Goal: Information Seeking & Learning: Learn about a topic

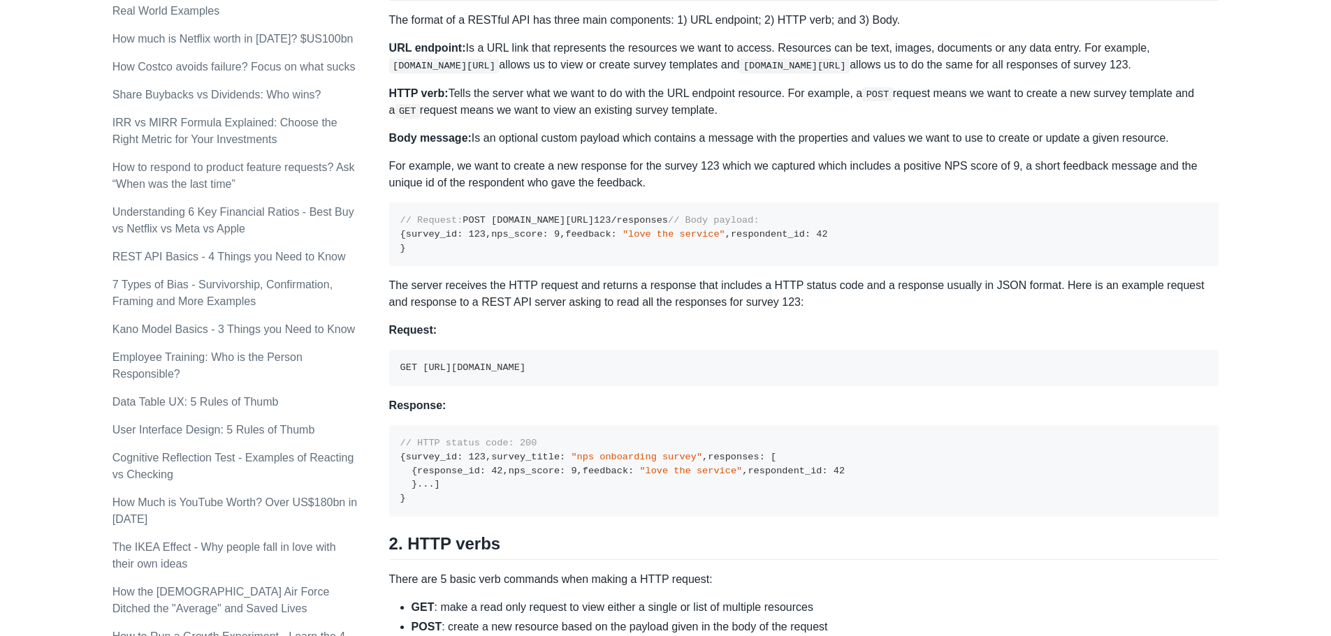
scroll to position [629, 0]
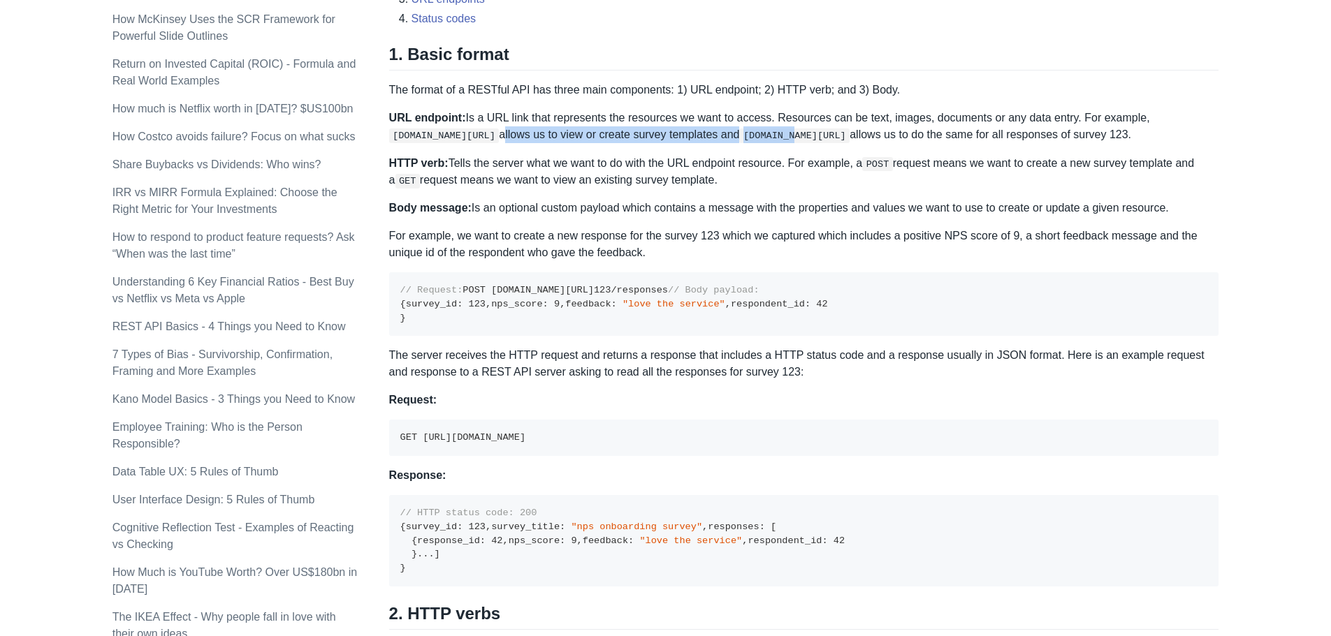
drag, startPoint x: 501, startPoint y: 131, endPoint x: 791, endPoint y: 140, distance: 290.0
click at [791, 140] on p "URL endpoint: Is a URL link that represents the resources we want to access. Re…" at bounding box center [804, 127] width 830 height 34
click at [676, 157] on p "HTTP verb: Tells the server what we want to do with the URL endpoint resource. …" at bounding box center [804, 172] width 830 height 34
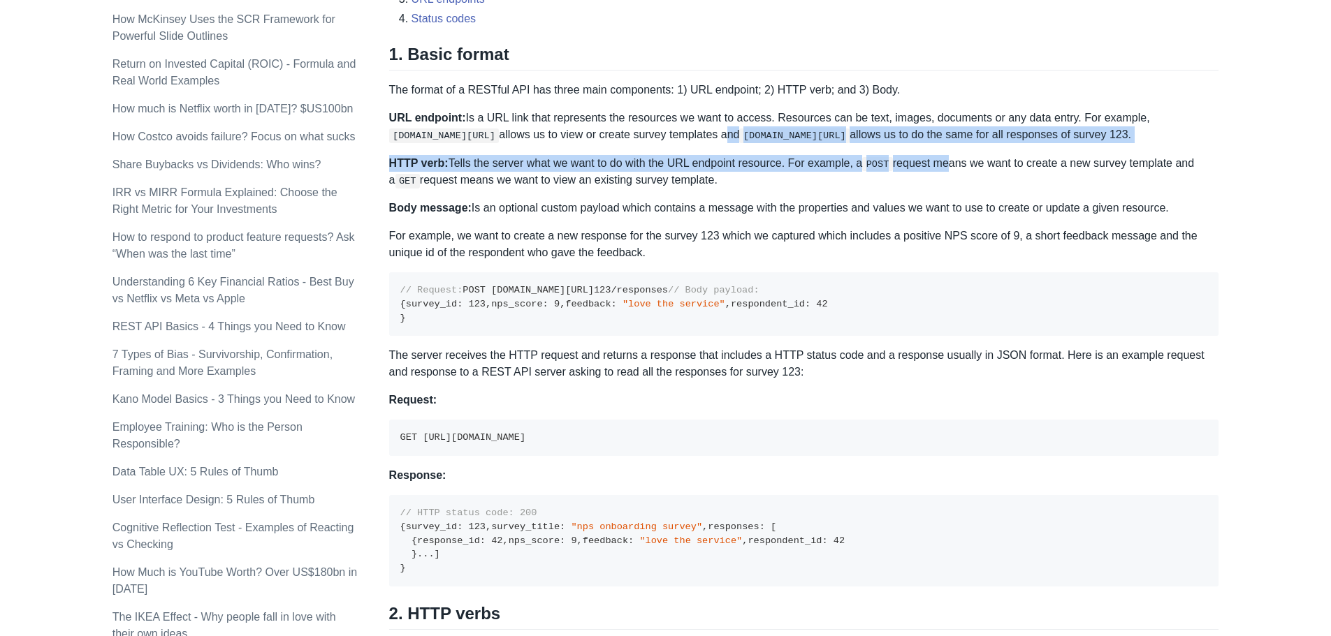
drag, startPoint x: 717, startPoint y: 131, endPoint x: 939, endPoint y: 143, distance: 221.8
click at [939, 143] on div "A REST API is the most common standard used between Clients (a person or applic…" at bounding box center [804, 636] width 830 height 2093
click at [878, 169] on code "POST" at bounding box center [877, 164] width 31 height 14
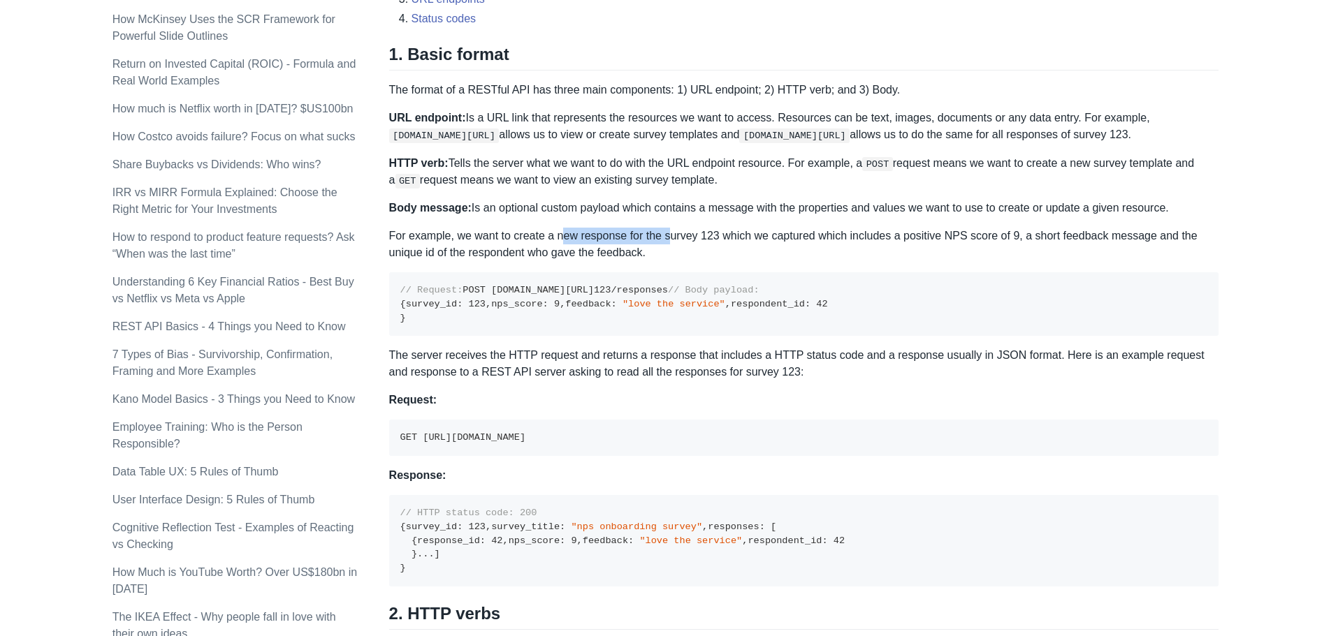
drag, startPoint x: 563, startPoint y: 216, endPoint x: 666, endPoint y: 217, distance: 103.4
click at [667, 217] on div "A REST API is the most common standard used between Clients (a person or applic…" at bounding box center [804, 636] width 830 height 2093
click at [580, 201] on p "Body message: Is an optional custom payload which contains a message with the p…" at bounding box center [804, 208] width 830 height 17
drag, startPoint x: 520, startPoint y: 207, endPoint x: 624, endPoint y: 210, distance: 104.1
click at [624, 210] on p "Body message: Is an optional custom payload which contains a message with the p…" at bounding box center [804, 208] width 830 height 17
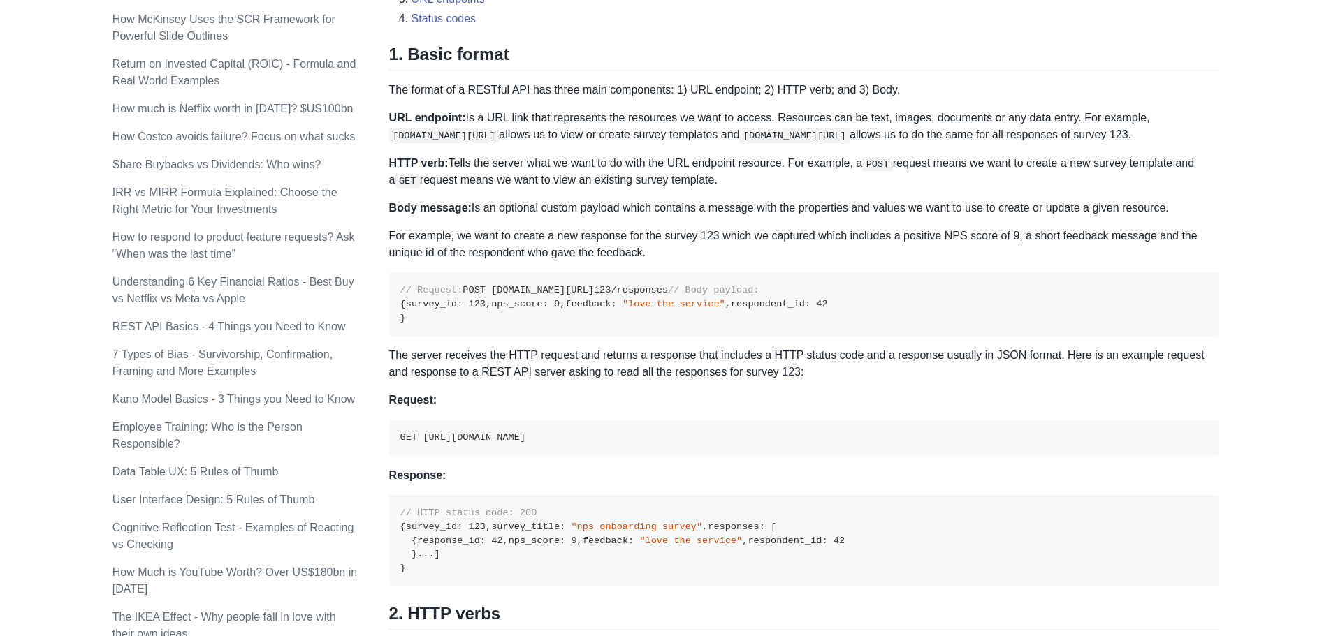
click at [563, 223] on div "A REST API is the most common standard used between Clients (a person or applic…" at bounding box center [804, 636] width 830 height 2093
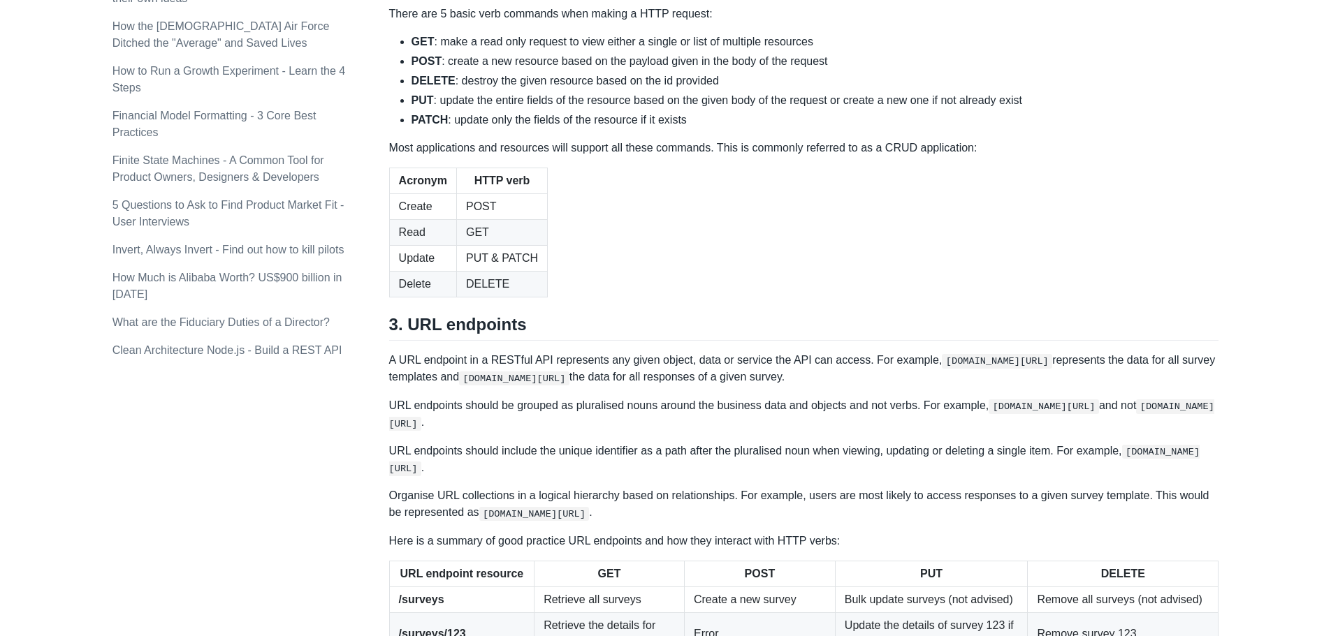
scroll to position [1397, 0]
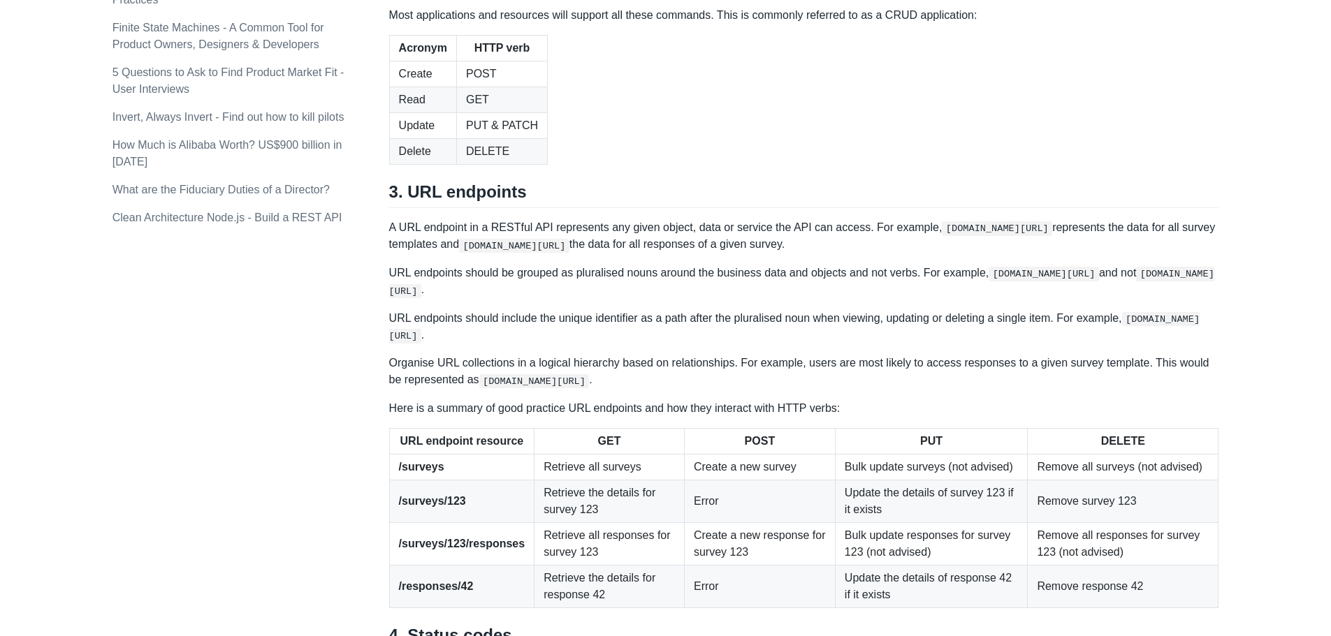
drag, startPoint x: 452, startPoint y: 208, endPoint x: 689, endPoint y: 212, distance: 237.5
click at [668, 24] on p "Most applications and resources will support all these commands. This is common…" at bounding box center [804, 15] width 830 height 17
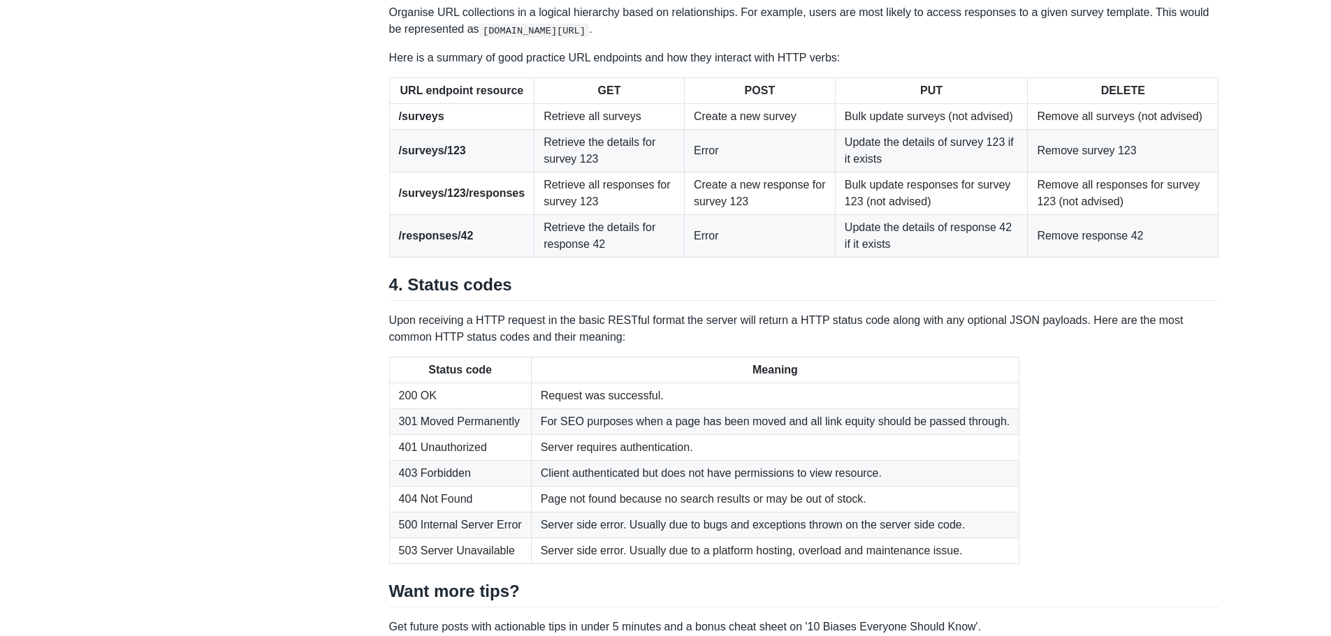
scroll to position [1746, 0]
